Goal: Task Accomplishment & Management: Use online tool/utility

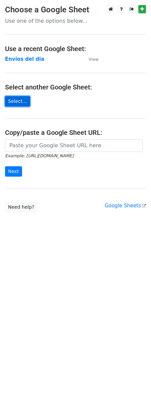
click at [18, 103] on link "Select..." at bounding box center [17, 101] width 25 height 10
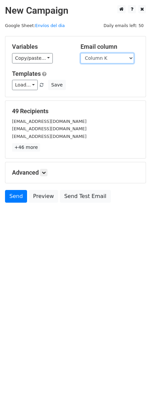
click at [129, 55] on select "Column A Column B Column C Column D Column E Column F Column G Column H Column …" at bounding box center [106, 58] width 53 height 10
click at [80, 53] on select "Column A Column B Column C Column D Column E Column F Column G Column H Column …" at bounding box center [106, 58] width 53 height 10
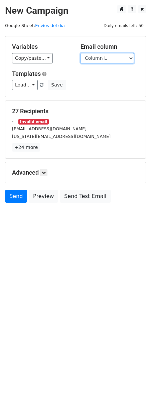
click at [129, 56] on select "Column A Column B Column C Column D Column E Column F Column G Column H Column …" at bounding box center [106, 58] width 53 height 10
select select "Column K"
click at [80, 53] on select "Column A Column B Column C Column D Column E Column F Column G Column H Column …" at bounding box center [106, 58] width 53 height 10
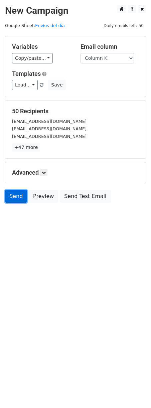
click at [20, 199] on link "Send" at bounding box center [16, 196] width 22 height 13
